Goal: Task Accomplishment & Management: Use online tool/utility

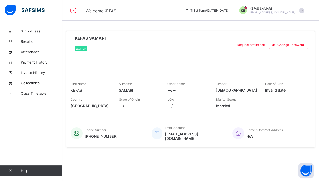
click at [77, 100] on span "Country" at bounding box center [77, 100] width 12 height 4
click at [23, 40] on span "Results" at bounding box center [42, 41] width 42 height 4
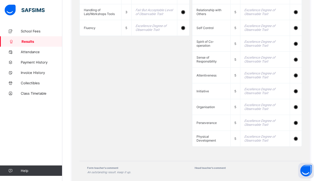
scroll to position [680, 0]
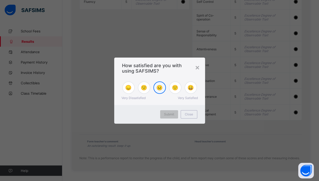
click at [163, 88] on span "😐" at bounding box center [159, 88] width 6 height 6
click at [176, 90] on span "🙂" at bounding box center [175, 88] width 6 height 6
click at [191, 116] on span "Close" at bounding box center [189, 114] width 8 height 4
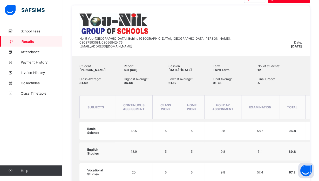
scroll to position [112, 0]
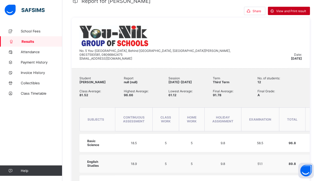
click at [288, 12] on span "View and Print result" at bounding box center [291, 11] width 30 height 4
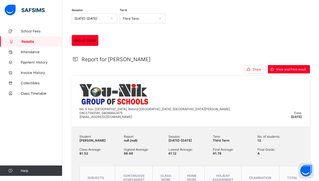
scroll to position [0, 0]
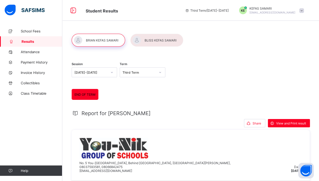
click at [173, 37] on div at bounding box center [156, 40] width 53 height 13
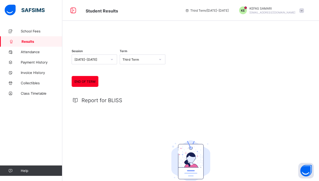
click at [168, 34] on div at bounding box center [191, 34] width 238 height 0
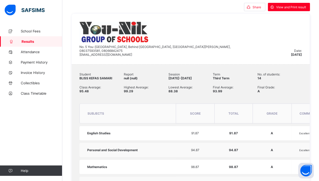
scroll to position [27, 0]
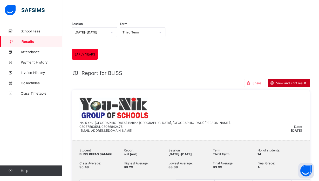
click at [291, 85] on span "View and Print result" at bounding box center [291, 83] width 30 height 4
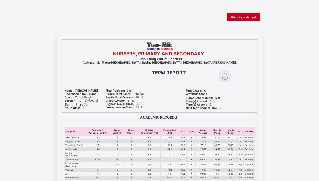
click at [249, 17] on span "Print Reportsheet" at bounding box center [243, 17] width 25 height 4
click at [242, 16] on span "Print Reportsheet" at bounding box center [243, 17] width 25 height 4
click at [177, 89] on div "Final Position: 3rd Pupil's Total Score: 1284.96 Pupil's Final Average: 91.78 C…" at bounding box center [142, 99] width 78 height 26
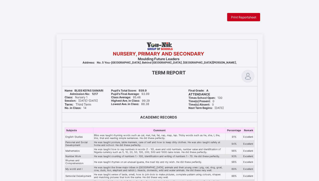
click at [232, 19] on span "Print Reportsheet" at bounding box center [243, 17] width 25 height 4
